Goal: Navigation & Orientation: Find specific page/section

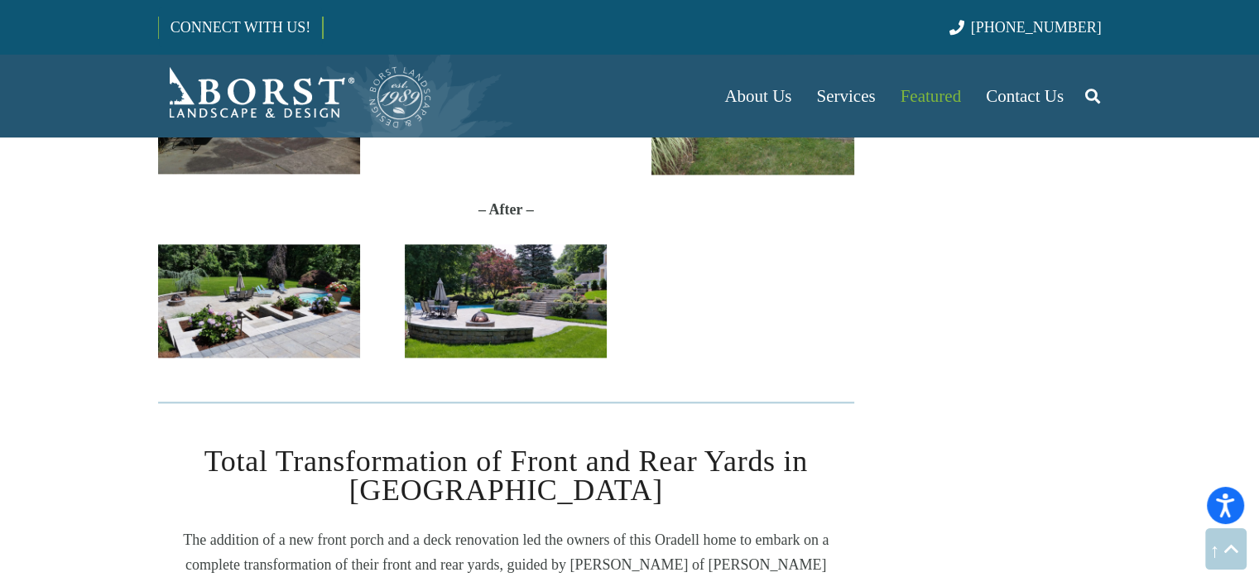
scroll to position [2051, 0]
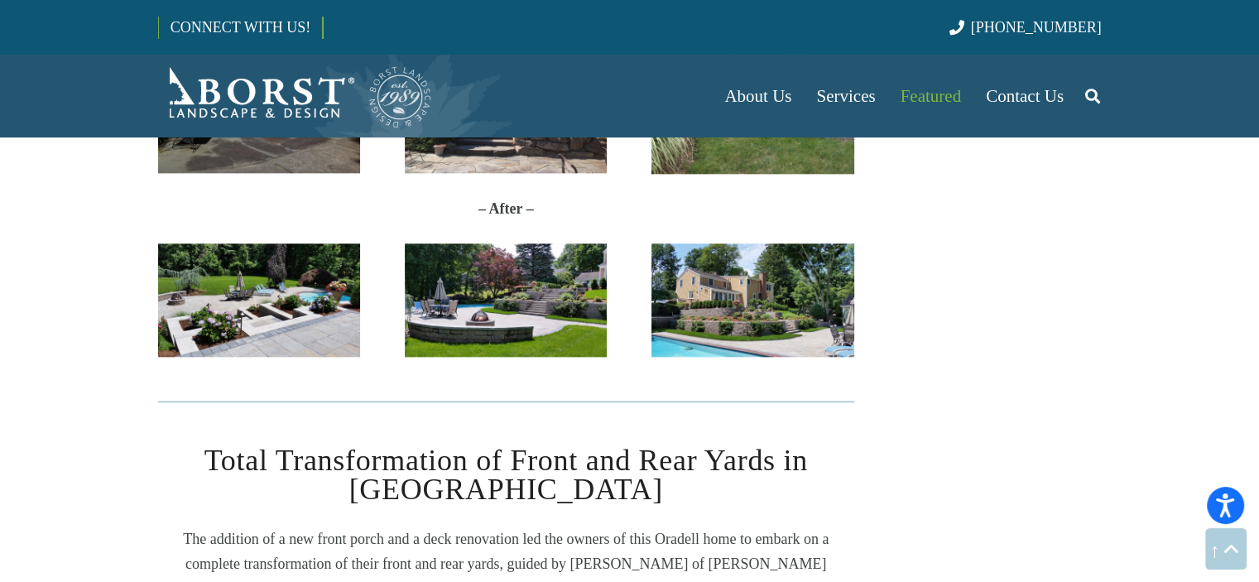
click at [824, 320] on img "20170627_114212" at bounding box center [752, 300] width 202 height 114
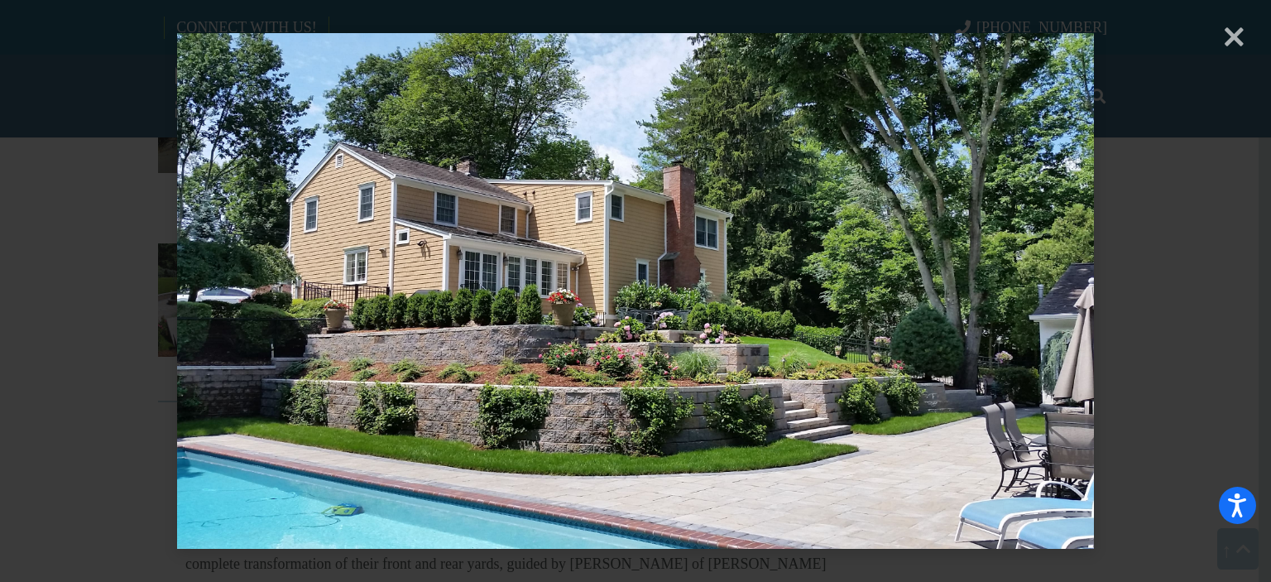
click at [1226, 58] on div "× Loading..." at bounding box center [635, 291] width 1271 height 582
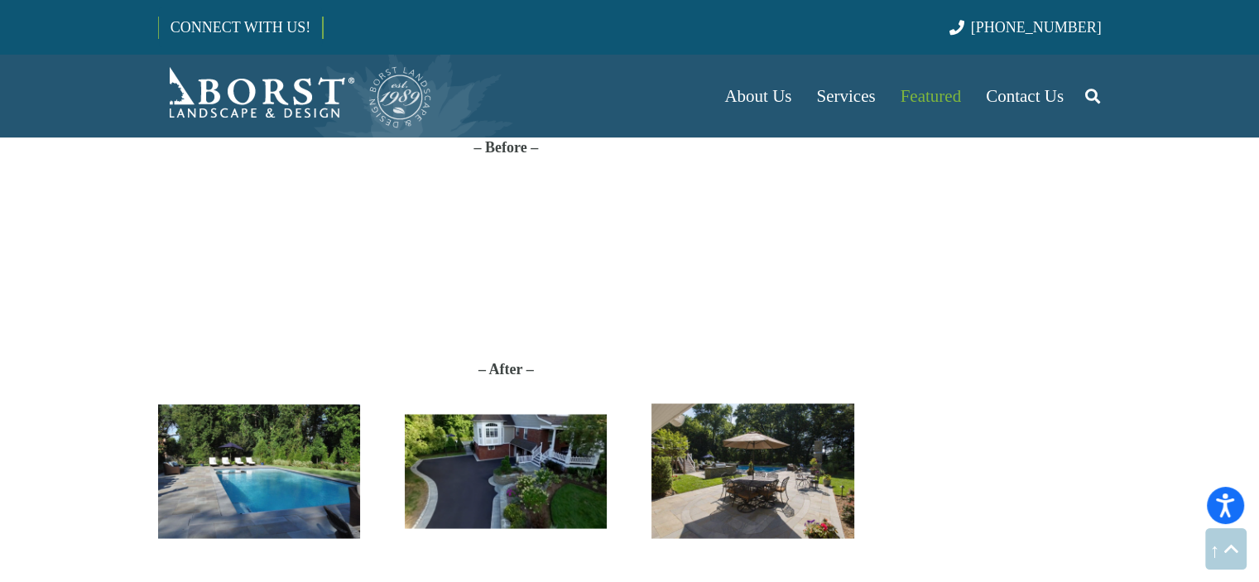
scroll to position [2986, 0]
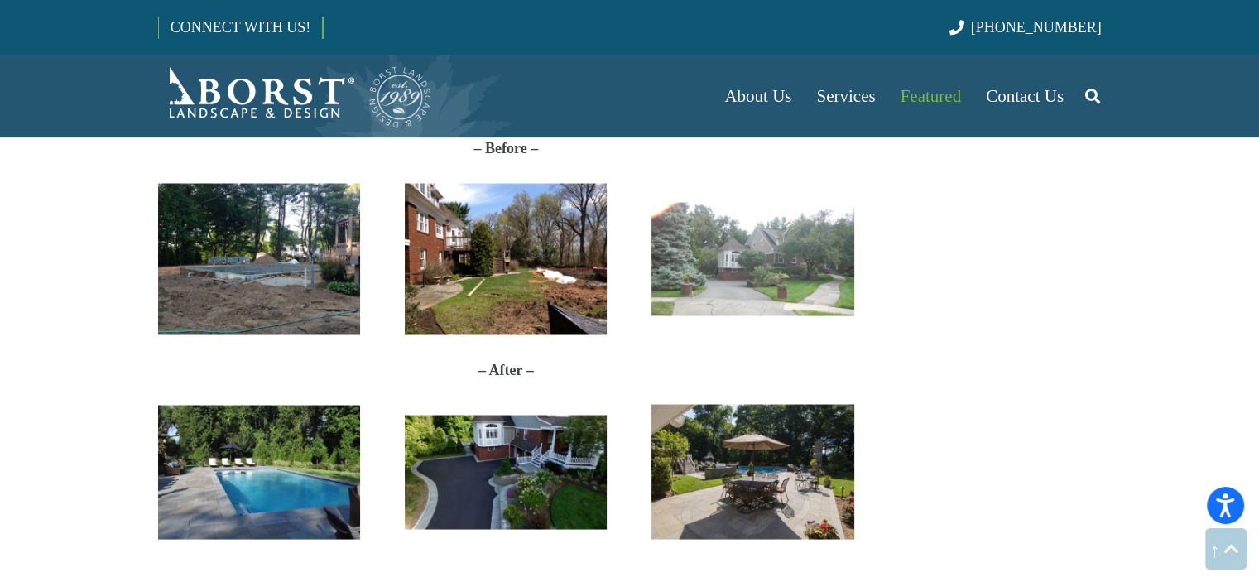
click at [573, 453] on img "Oradell" at bounding box center [506, 471] width 202 height 113
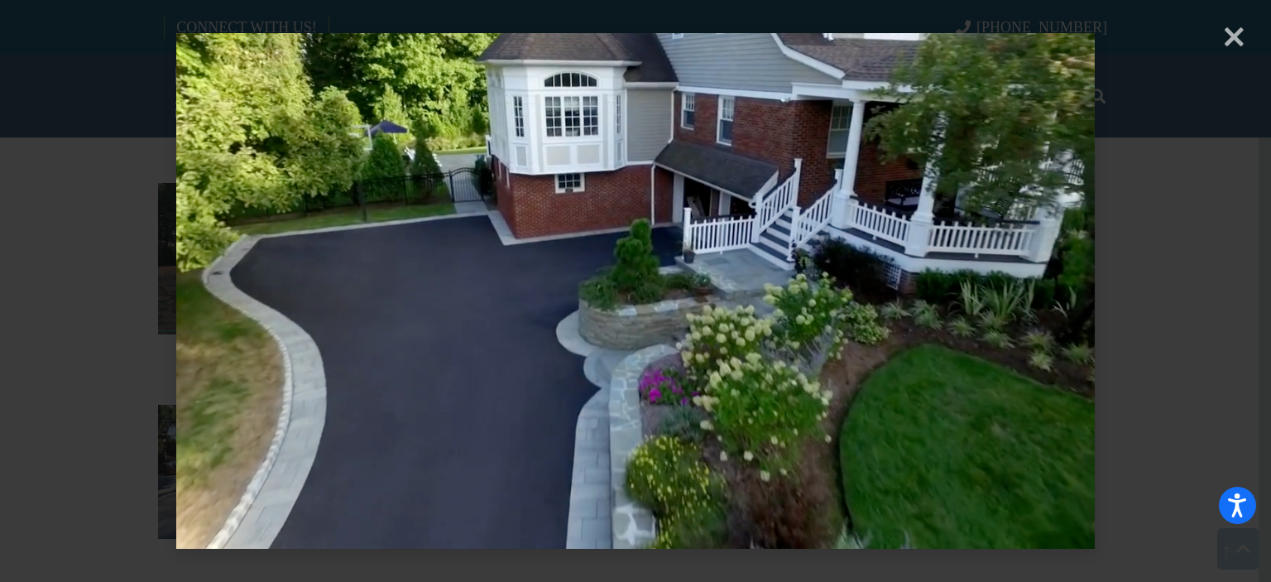
click at [1230, 49] on div "× Loading..." at bounding box center [635, 291] width 1271 height 582
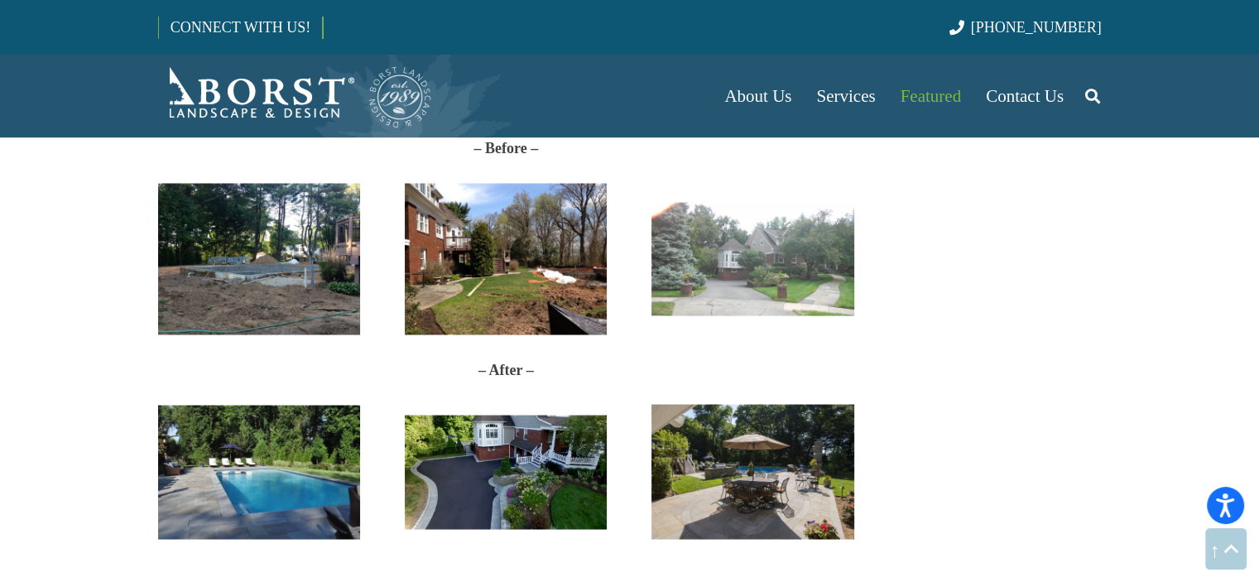
click at [808, 476] on img "photo_2018-04-13_14-04-52" at bounding box center [752, 471] width 202 height 135
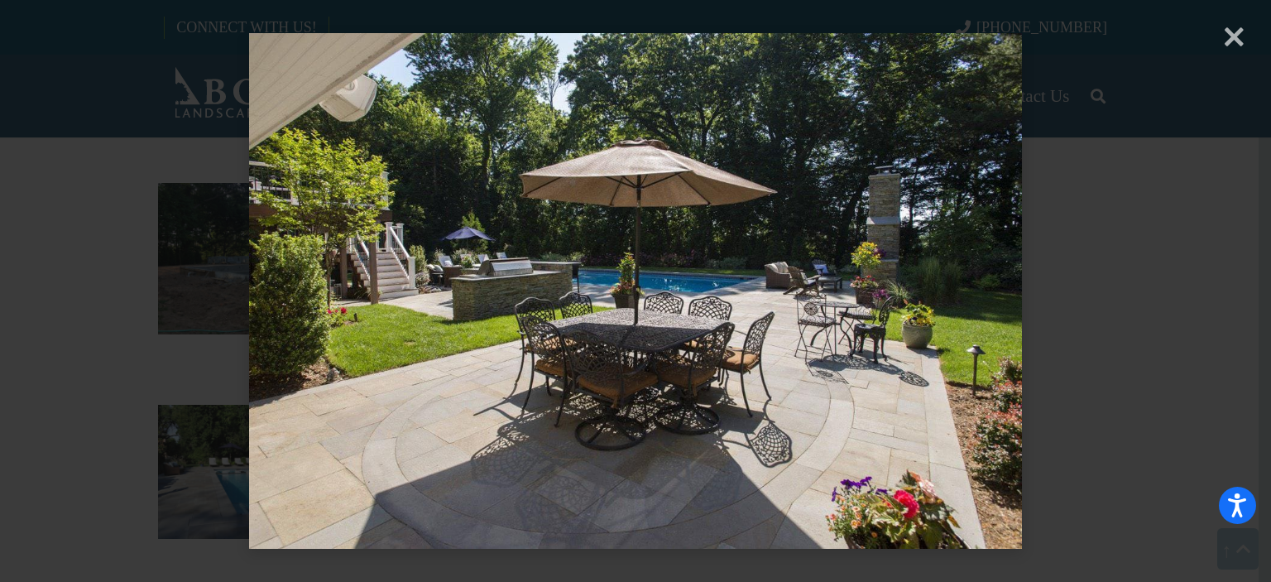
click at [1235, 36] on div "× Loading..." at bounding box center [635, 291] width 1271 height 582
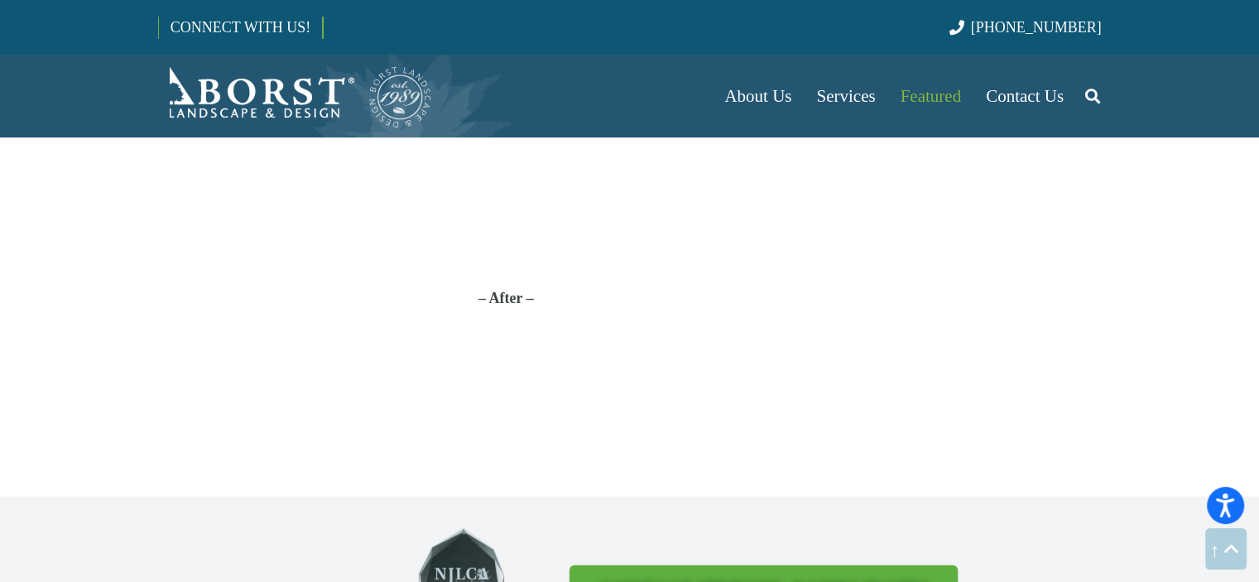
scroll to position [4051, 0]
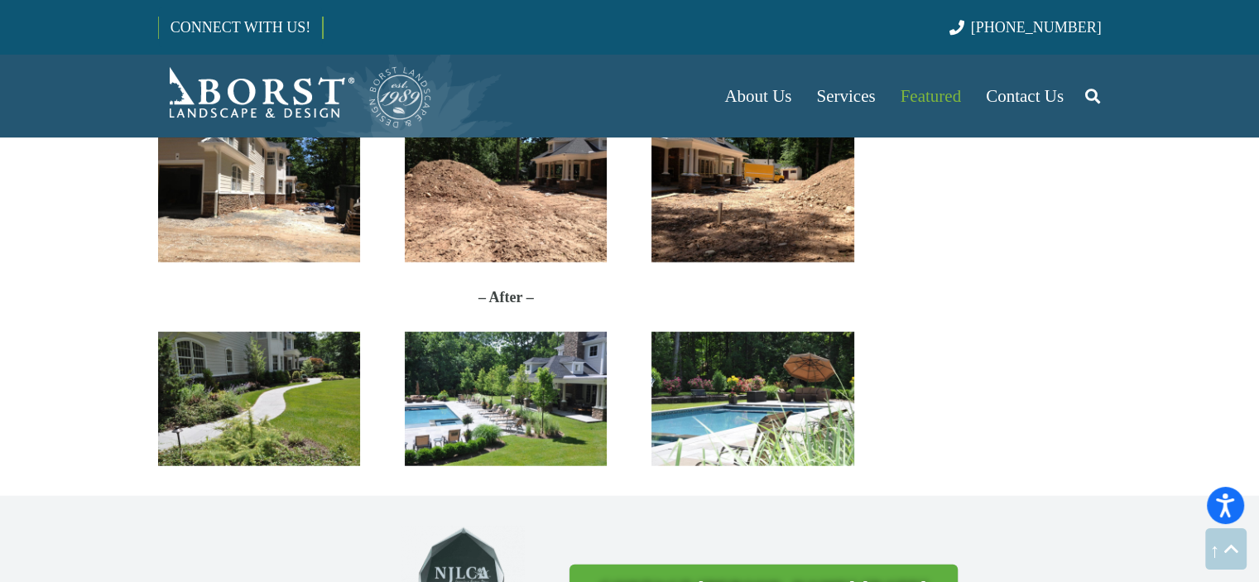
click at [558, 392] on img "DSC_5801" at bounding box center [506, 399] width 202 height 134
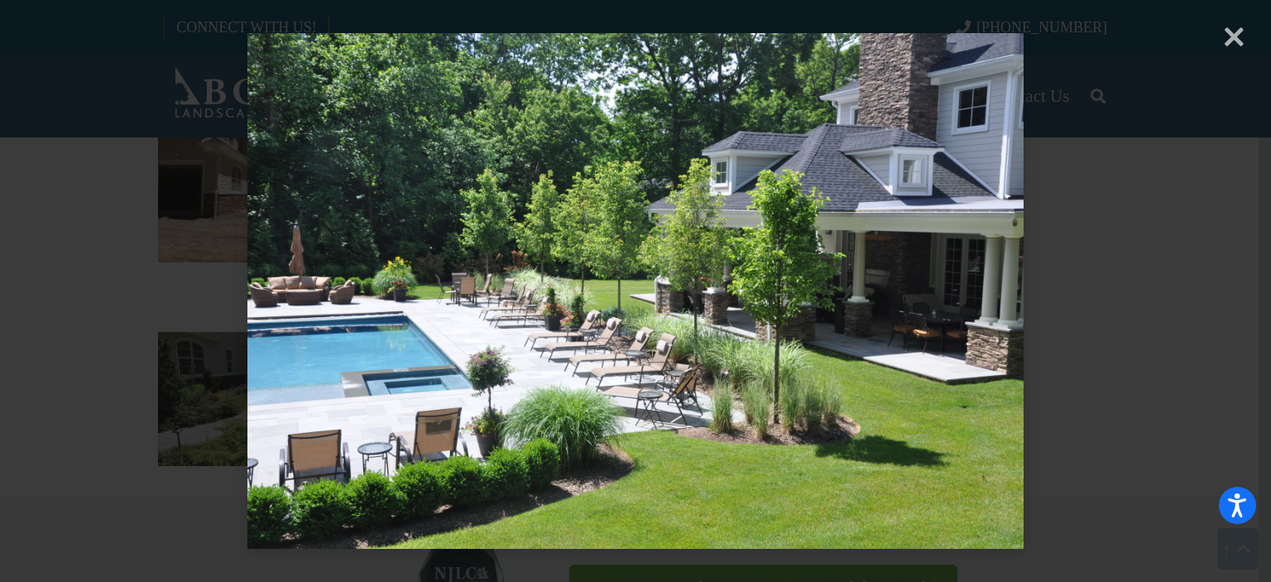
click at [1124, 234] on div "× Loading..." at bounding box center [635, 291] width 1271 height 582
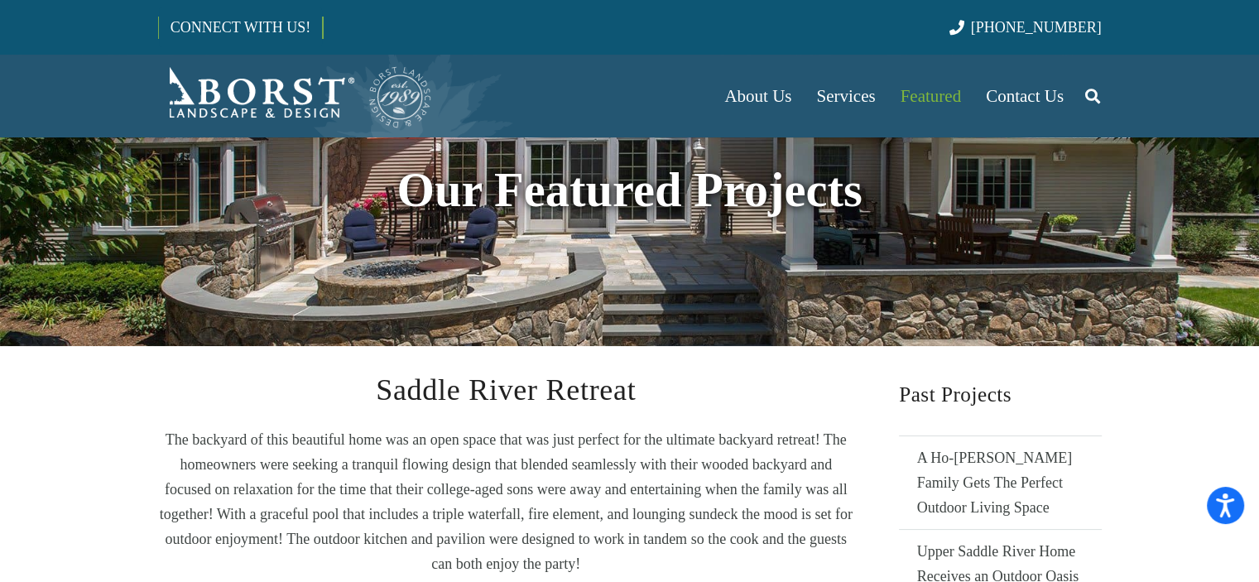
scroll to position [0, 0]
